Goal: Task Accomplishment & Management: Manage account settings

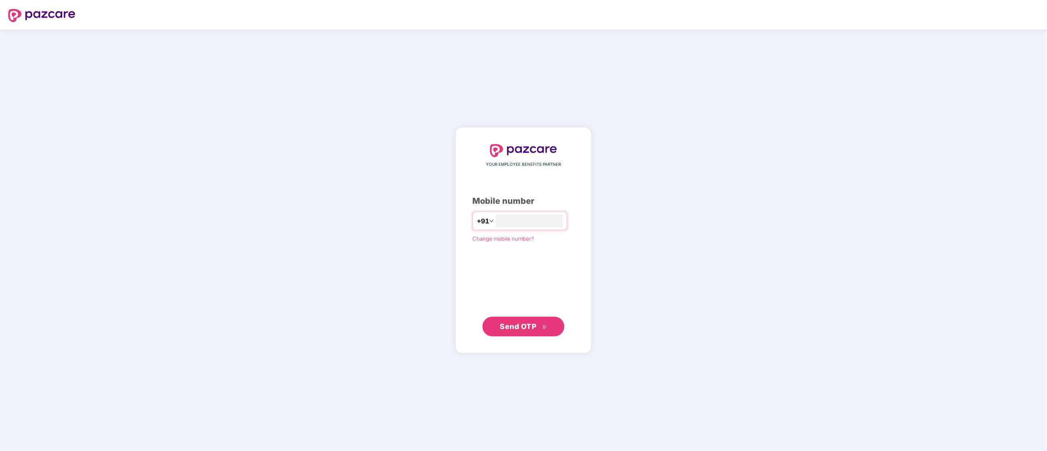
type input "**********"
click at [523, 327] on span "Send OTP" at bounding box center [518, 326] width 36 height 9
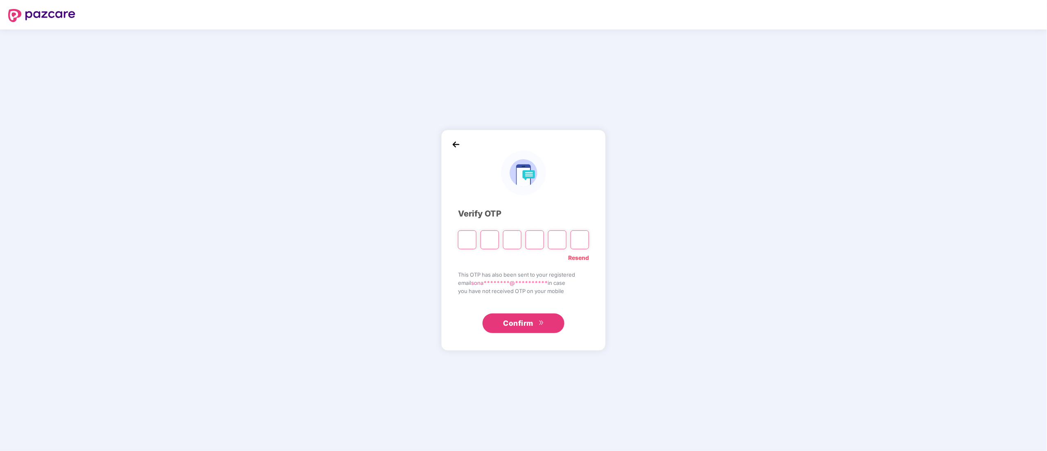
paste input "*"
type input "*"
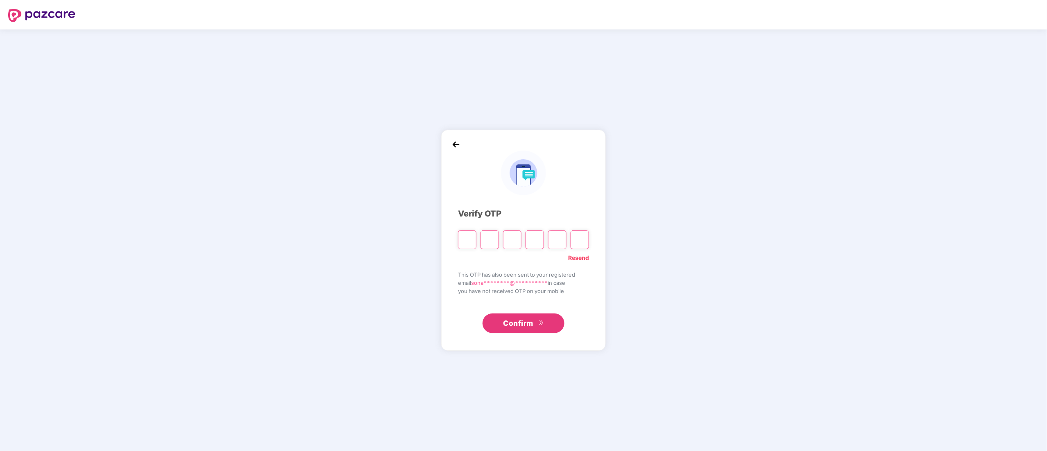
type input "*"
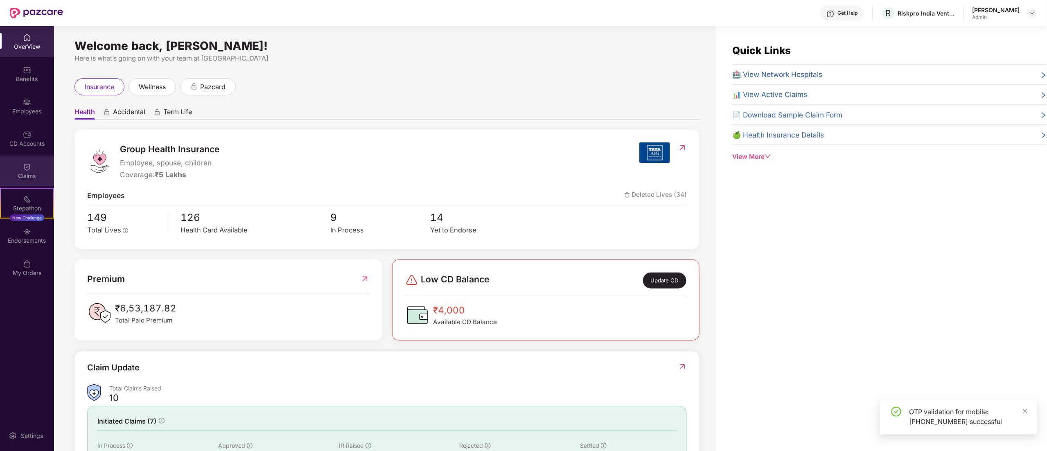
click at [28, 170] on img at bounding box center [27, 167] width 8 height 8
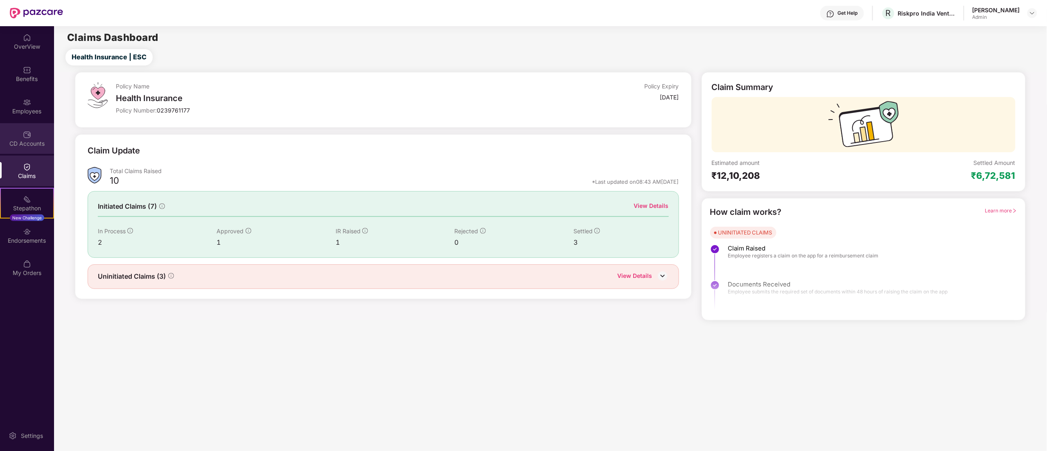
click at [20, 144] on div "CD Accounts" at bounding box center [27, 144] width 54 height 8
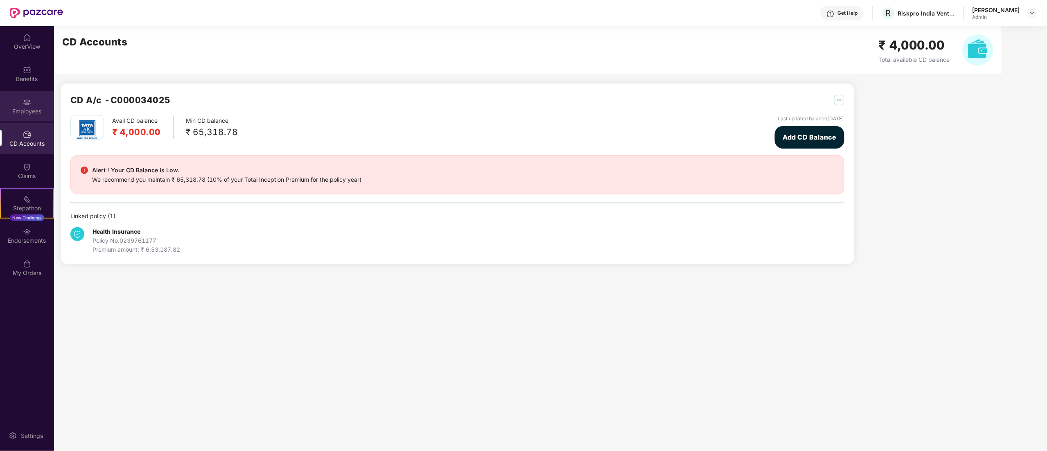
click at [19, 101] on div "Employees" at bounding box center [27, 106] width 54 height 31
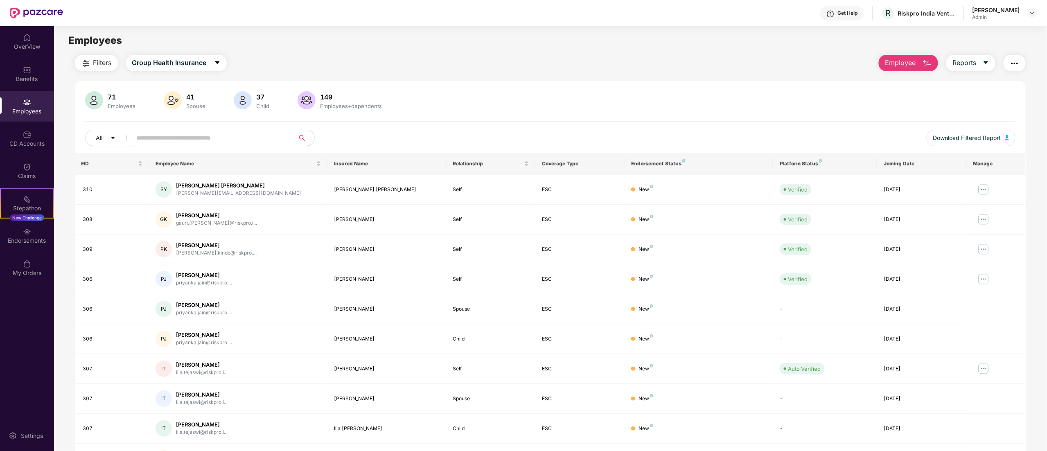
click at [246, 136] on input "text" at bounding box center [210, 138] width 147 height 12
type input "*"
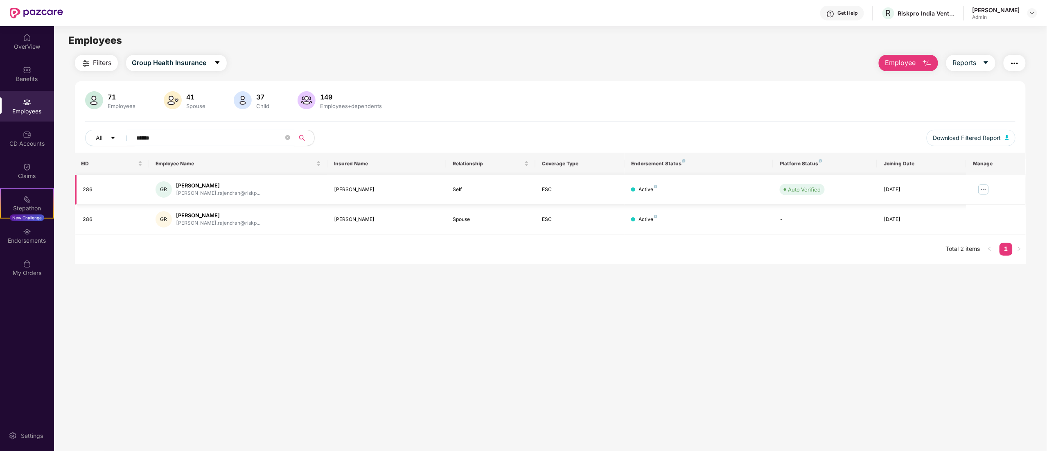
type input "******"
click at [987, 189] on img at bounding box center [983, 189] width 13 height 13
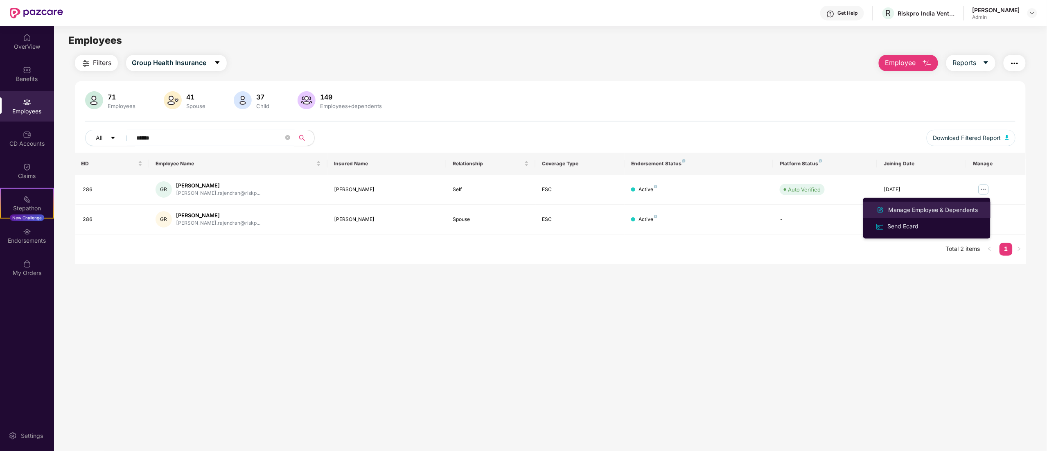
click at [939, 207] on div "Manage Employee & Dependents" at bounding box center [933, 209] width 93 height 9
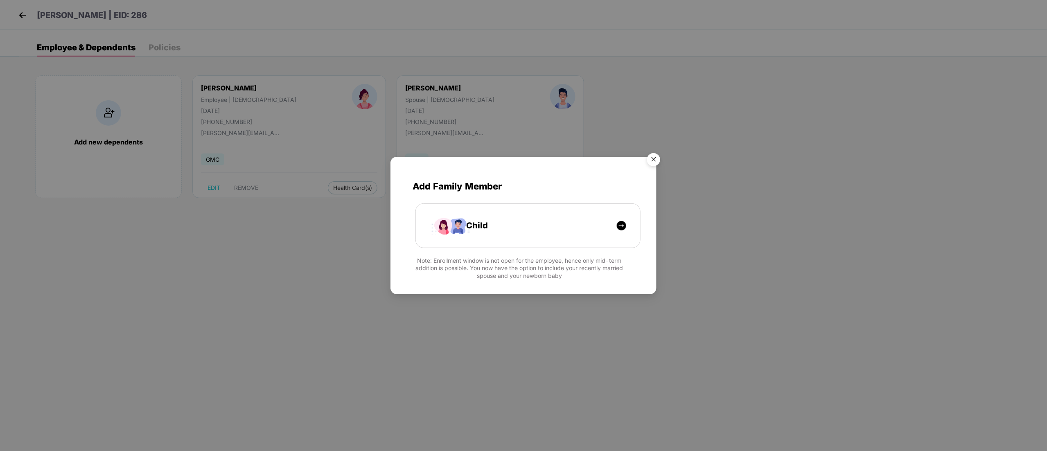
click at [656, 157] on img "Close" at bounding box center [653, 160] width 23 height 23
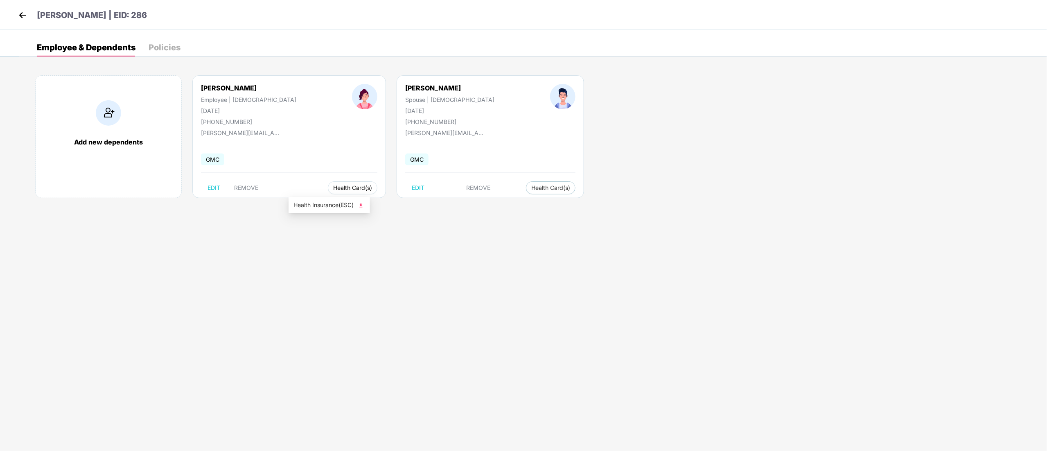
click at [328, 193] on button "Health Card(s)" at bounding box center [353, 187] width 50 height 13
click at [320, 181] on div "Gopika Rajendran Employee | Female 30 Mar 1998 +918943252506 gopika.rajendran@r…" at bounding box center [289, 136] width 194 height 123
click at [333, 190] on span "Health Card(s)" at bounding box center [352, 188] width 39 height 4
click at [363, 204] on img at bounding box center [361, 205] width 8 height 8
click at [531, 190] on span "Health Card(s)" at bounding box center [550, 188] width 39 height 4
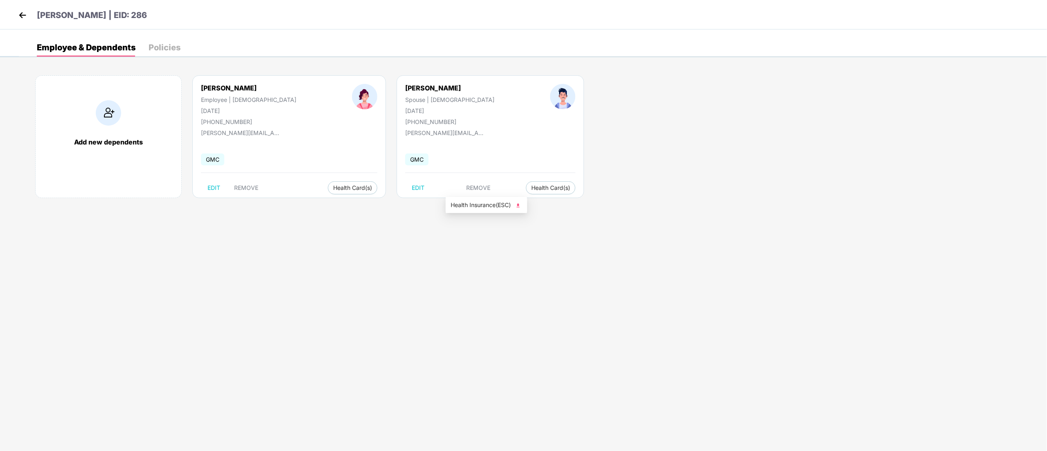
click at [518, 204] on img at bounding box center [518, 205] width 8 height 8
click at [333, 188] on span "Health Card(s)" at bounding box center [352, 188] width 39 height 4
click at [368, 205] on li "Health Insurance(ESC)" at bounding box center [328, 204] width 81 height 13
click at [526, 184] on button "Health Card(s)" at bounding box center [551, 187] width 50 height 13
click at [521, 204] on img at bounding box center [518, 205] width 8 height 8
